Goal: Information Seeking & Learning: Compare options

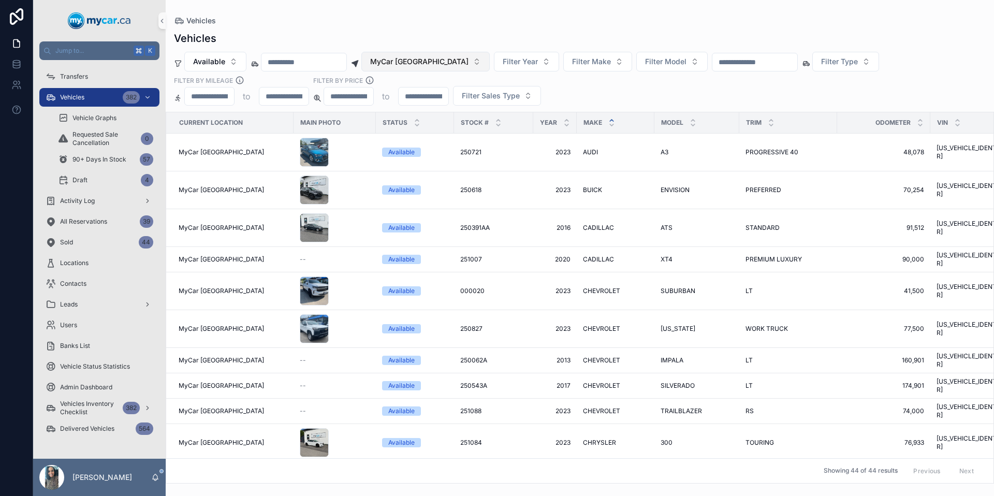
click at [436, 66] on span "MyCar [GEOGRAPHIC_DATA]" at bounding box center [419, 61] width 98 height 10
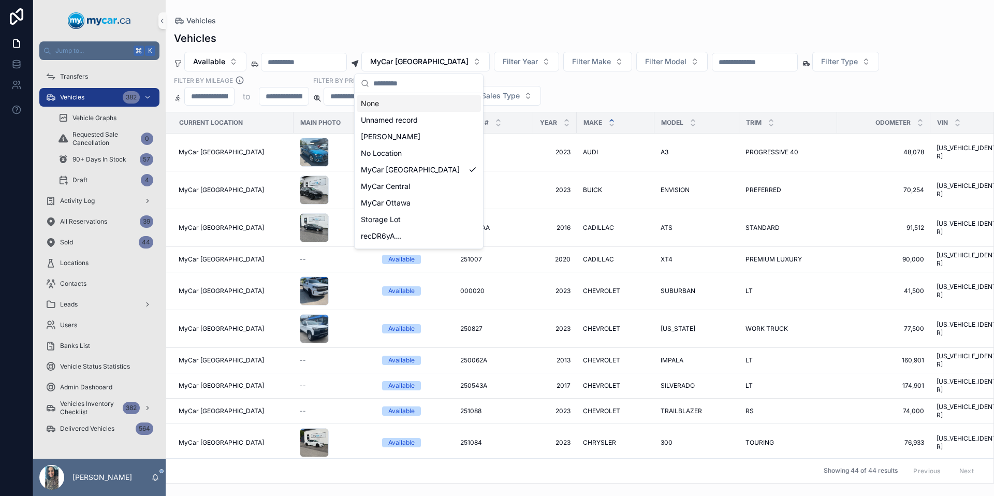
click at [408, 100] on div "None" at bounding box center [419, 103] width 124 height 17
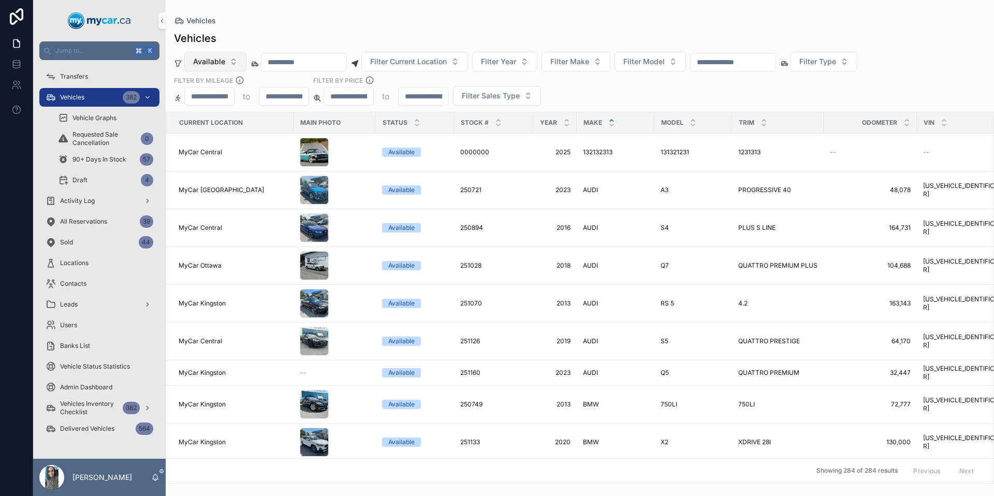
click at [215, 63] on span "Available" at bounding box center [209, 61] width 32 height 10
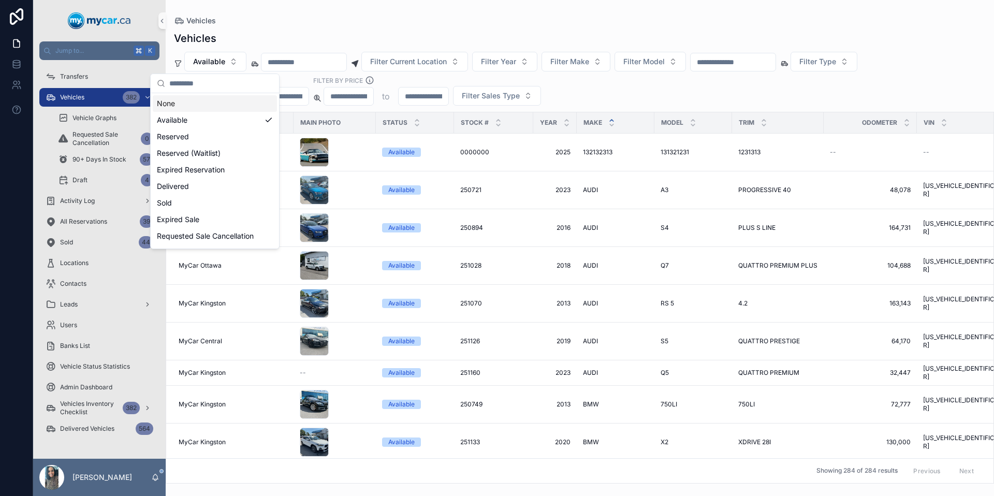
click at [205, 105] on div "None" at bounding box center [215, 103] width 124 height 17
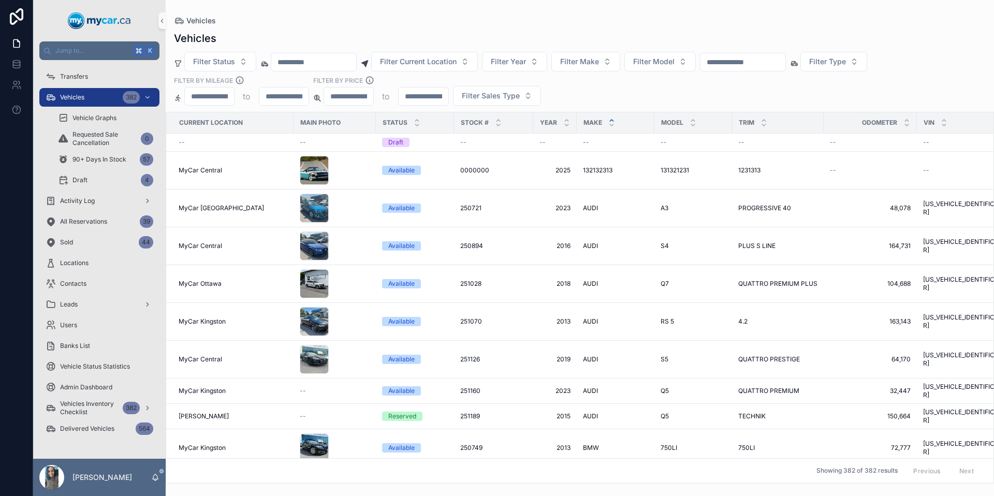
click at [770, 61] on input "scrollable content" at bounding box center [742, 62] width 85 height 14
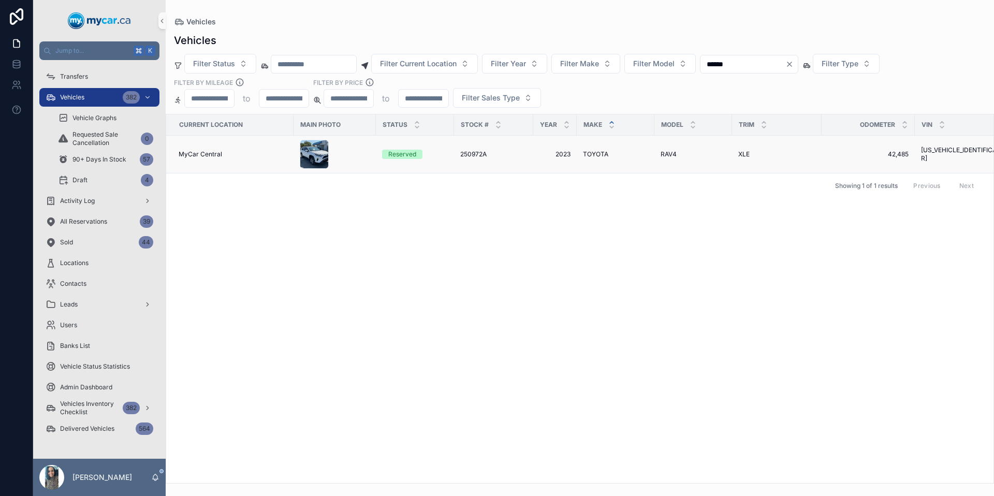
type input "******"
click at [521, 152] on div "250972A 250972A" at bounding box center [493, 154] width 67 height 8
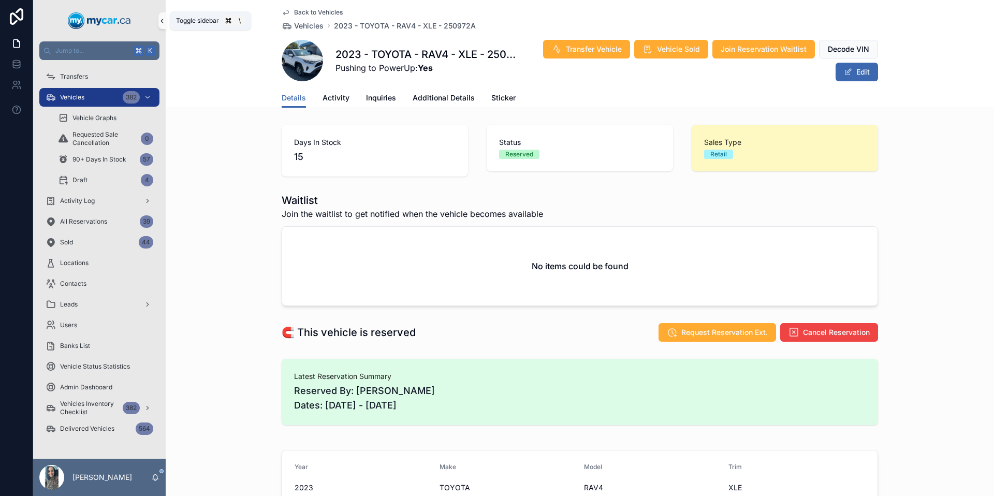
click at [163, 14] on button "scrollable content" at bounding box center [161, 20] width 7 height 17
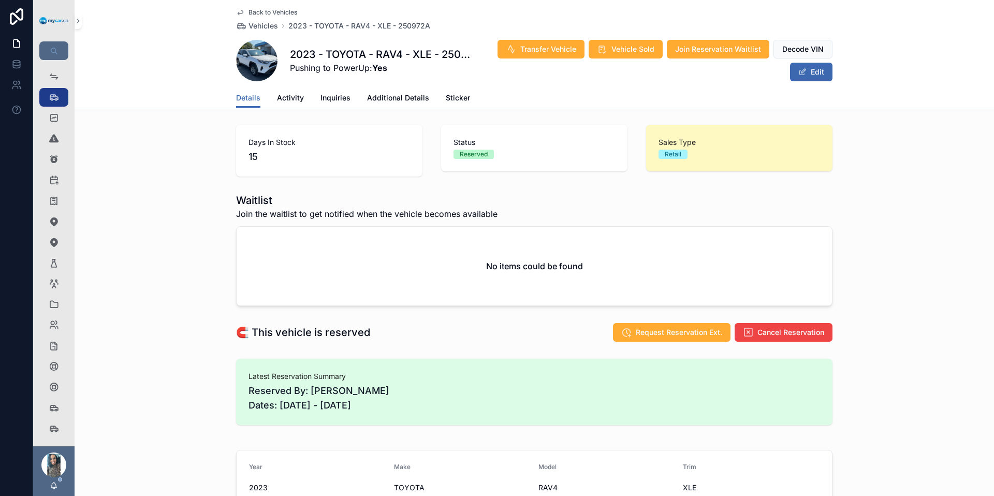
click at [83, 18] on div "Back to Vehicles Vehicles 2023 - TOYOTA - RAV4 - XLE - 250972A 2023 - TOYOTA - …" at bounding box center [534, 54] width 919 height 108
click at [78, 21] on icon "scrollable content" at bounding box center [78, 21] width 7 height 8
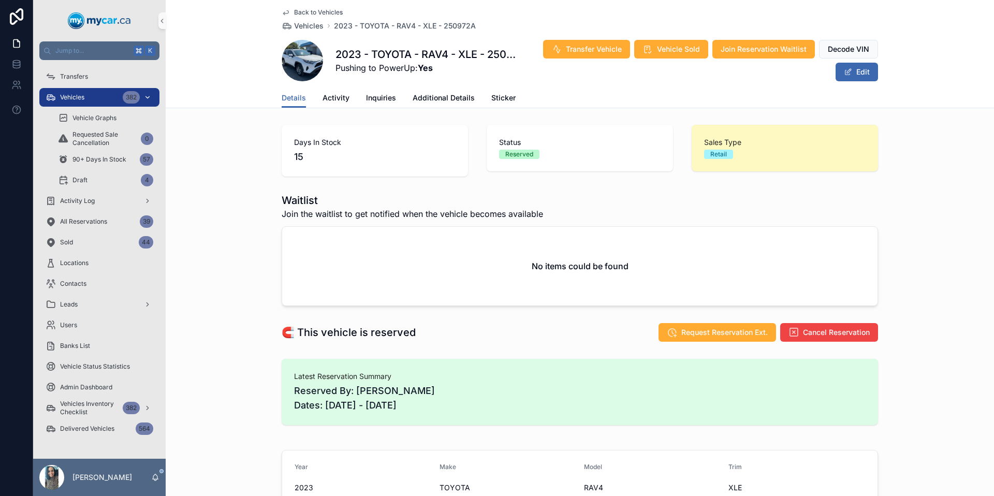
click at [75, 99] on span "Vehicles" at bounding box center [72, 97] width 24 height 8
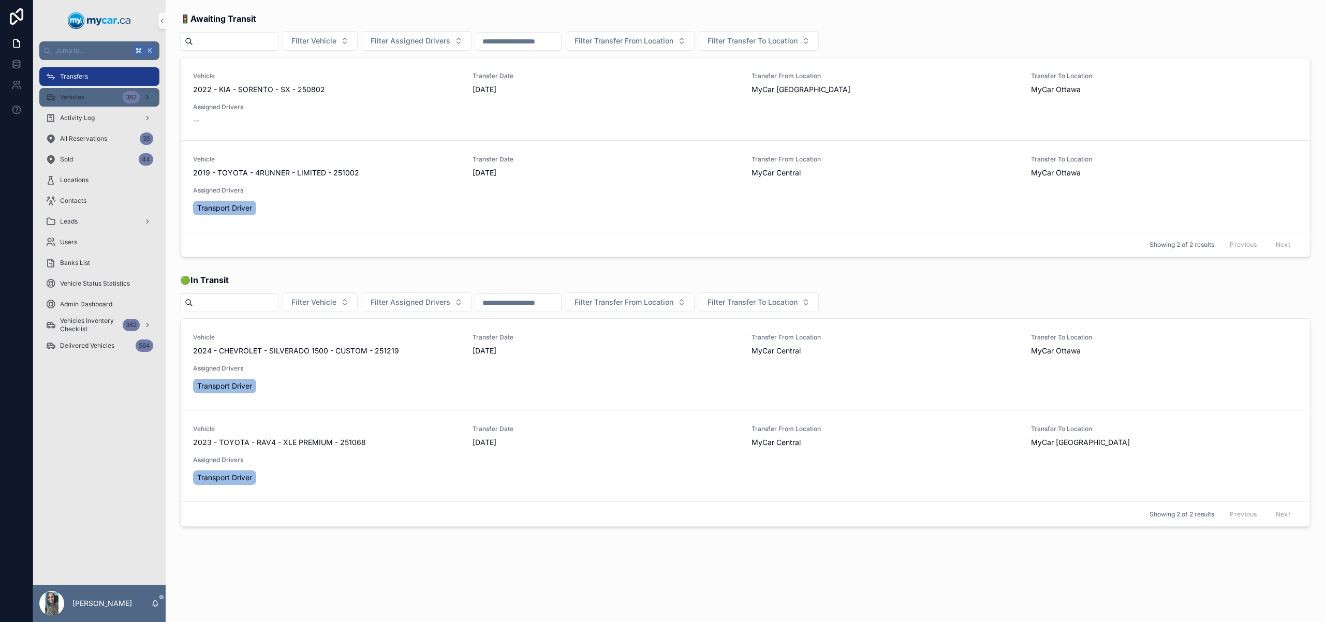
click at [109, 102] on div "Vehicles 382" at bounding box center [100, 97] width 108 height 17
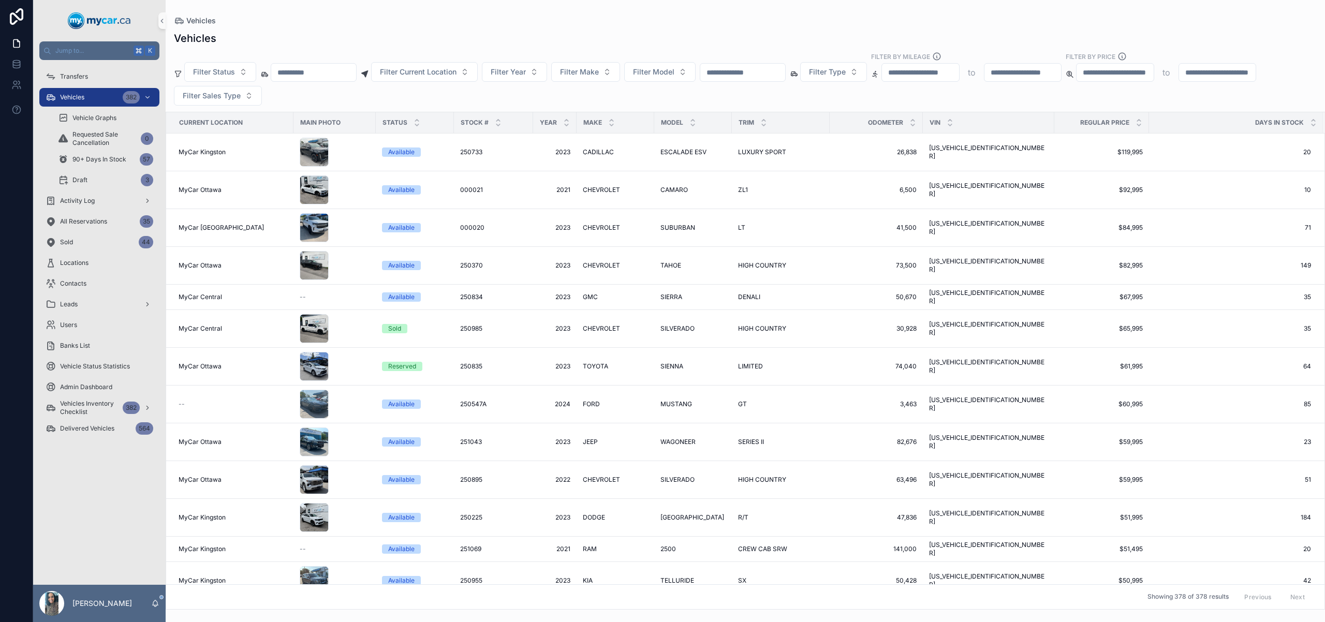
click at [781, 70] on input "scrollable content" at bounding box center [742, 72] width 85 height 14
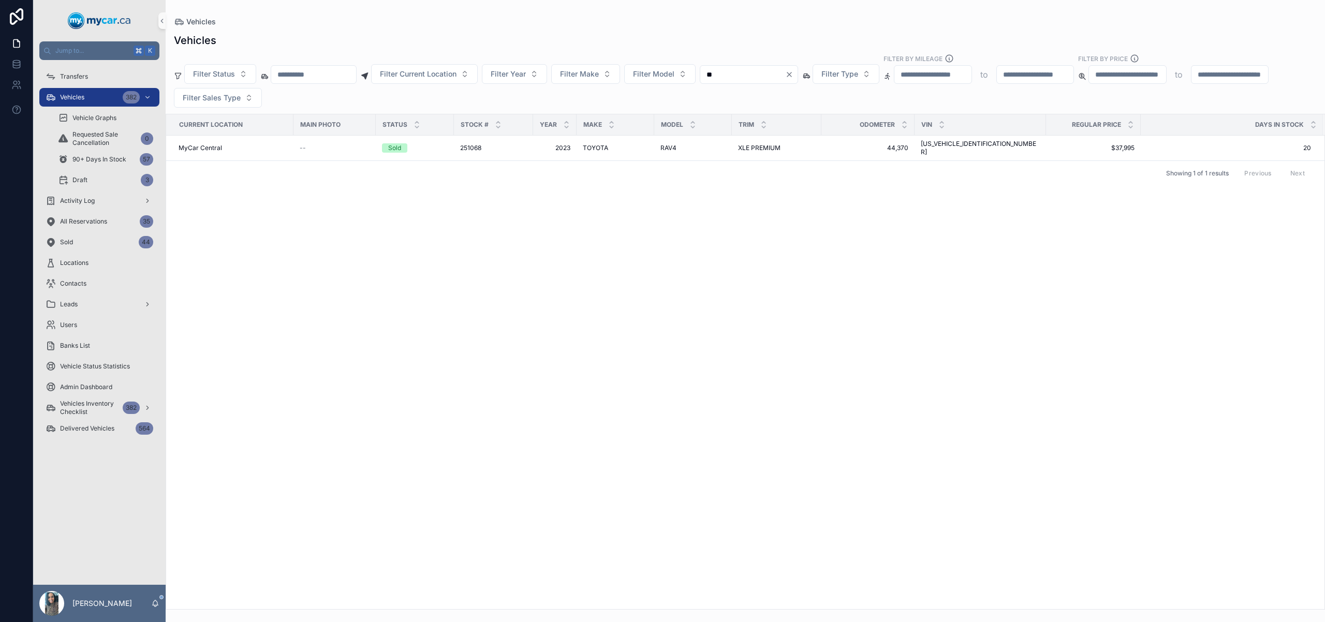
type input "*"
type input "*******"
click at [711, 164] on td "TUCSON [GEOGRAPHIC_DATA]" at bounding box center [693, 155] width 78 height 38
click at [742, 157] on span "SE" at bounding box center [742, 154] width 8 height 8
